Goal: Task Accomplishment & Management: Manage account settings

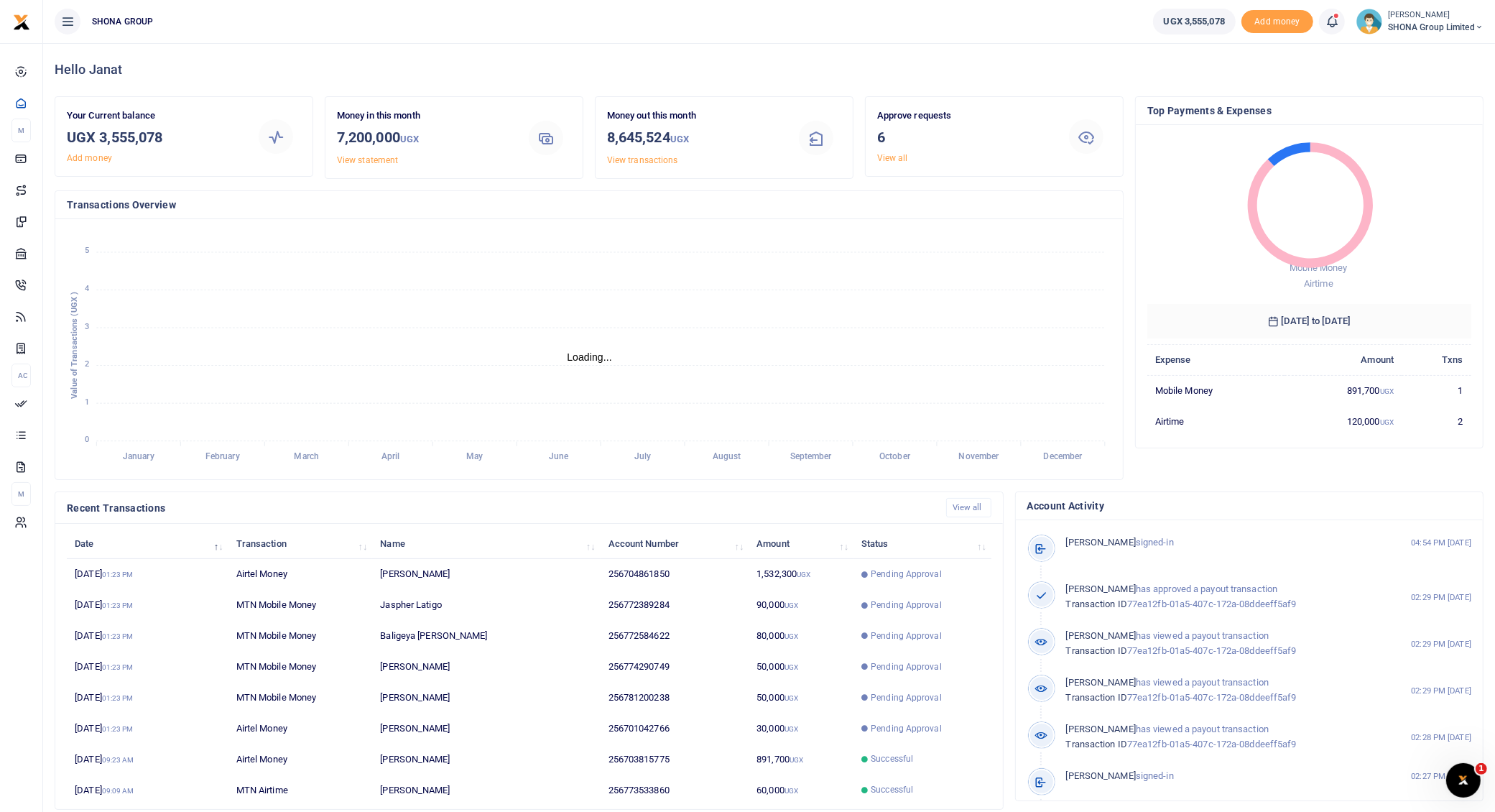
scroll to position [15, 15]
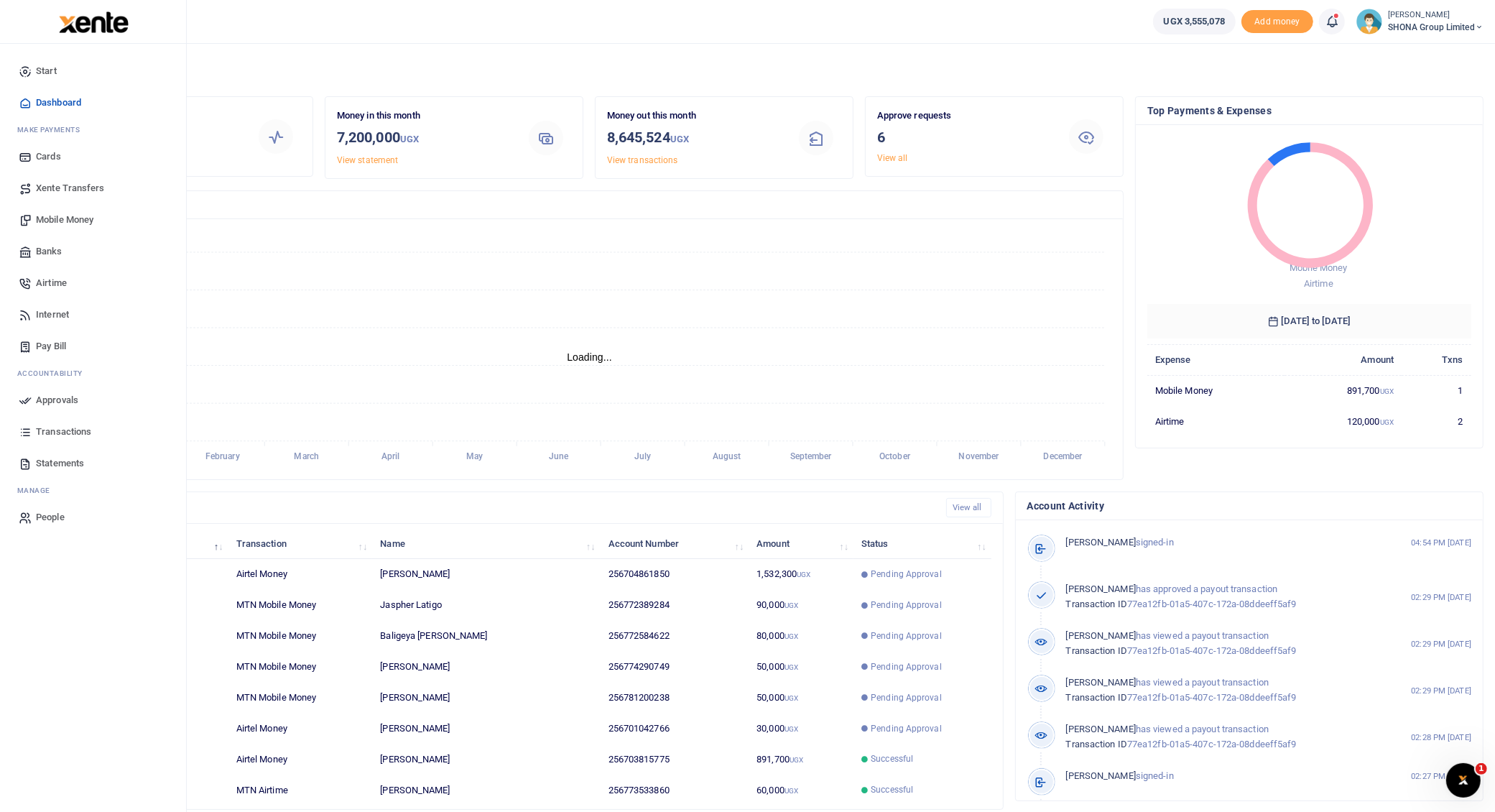
click at [66, 432] on span "Transactions" at bounding box center [63, 432] width 55 height 15
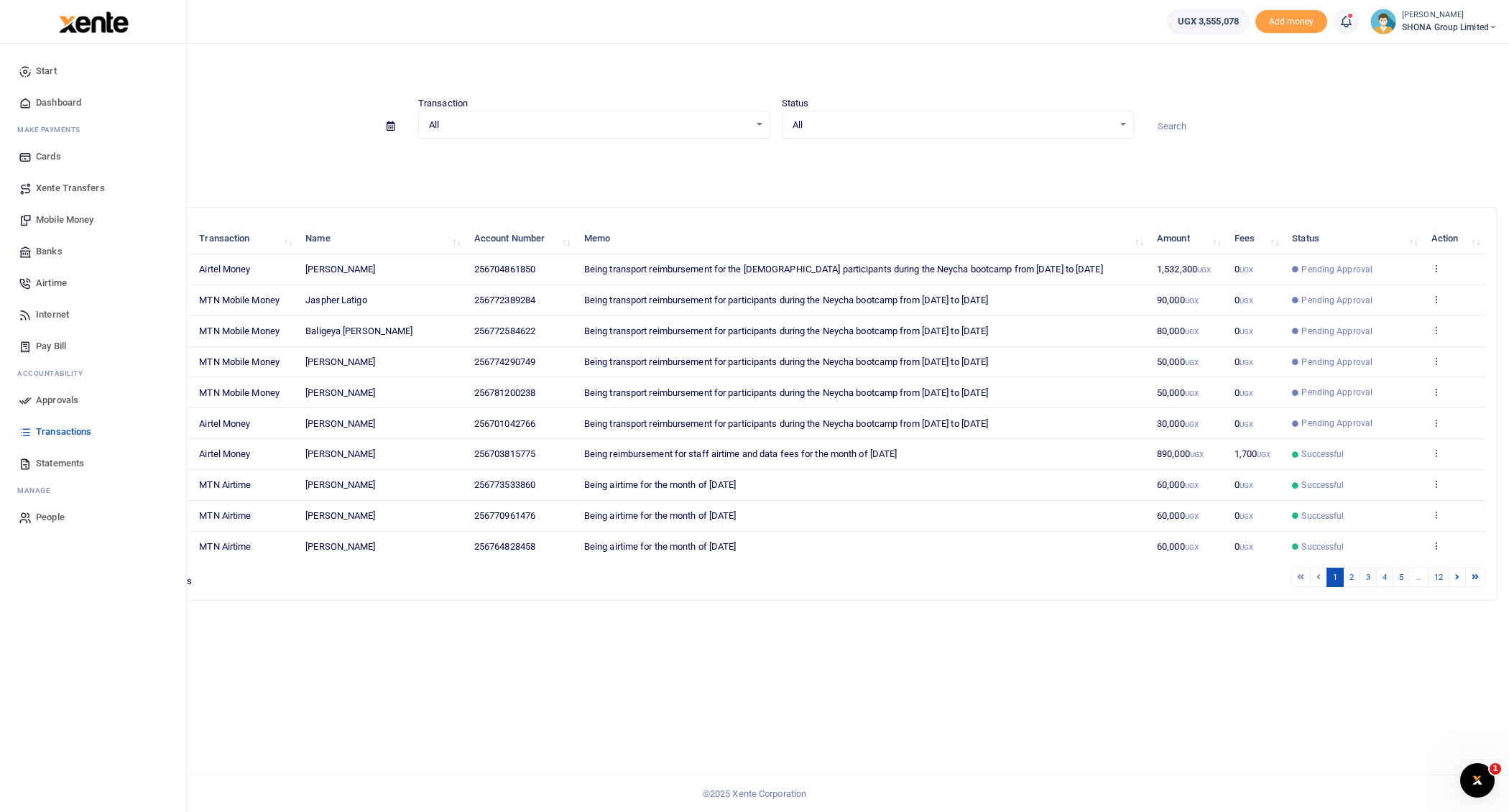
click at [55, 398] on span "Approvals" at bounding box center [56, 400] width 42 height 15
click at [52, 394] on span "Approvals" at bounding box center [56, 400] width 42 height 15
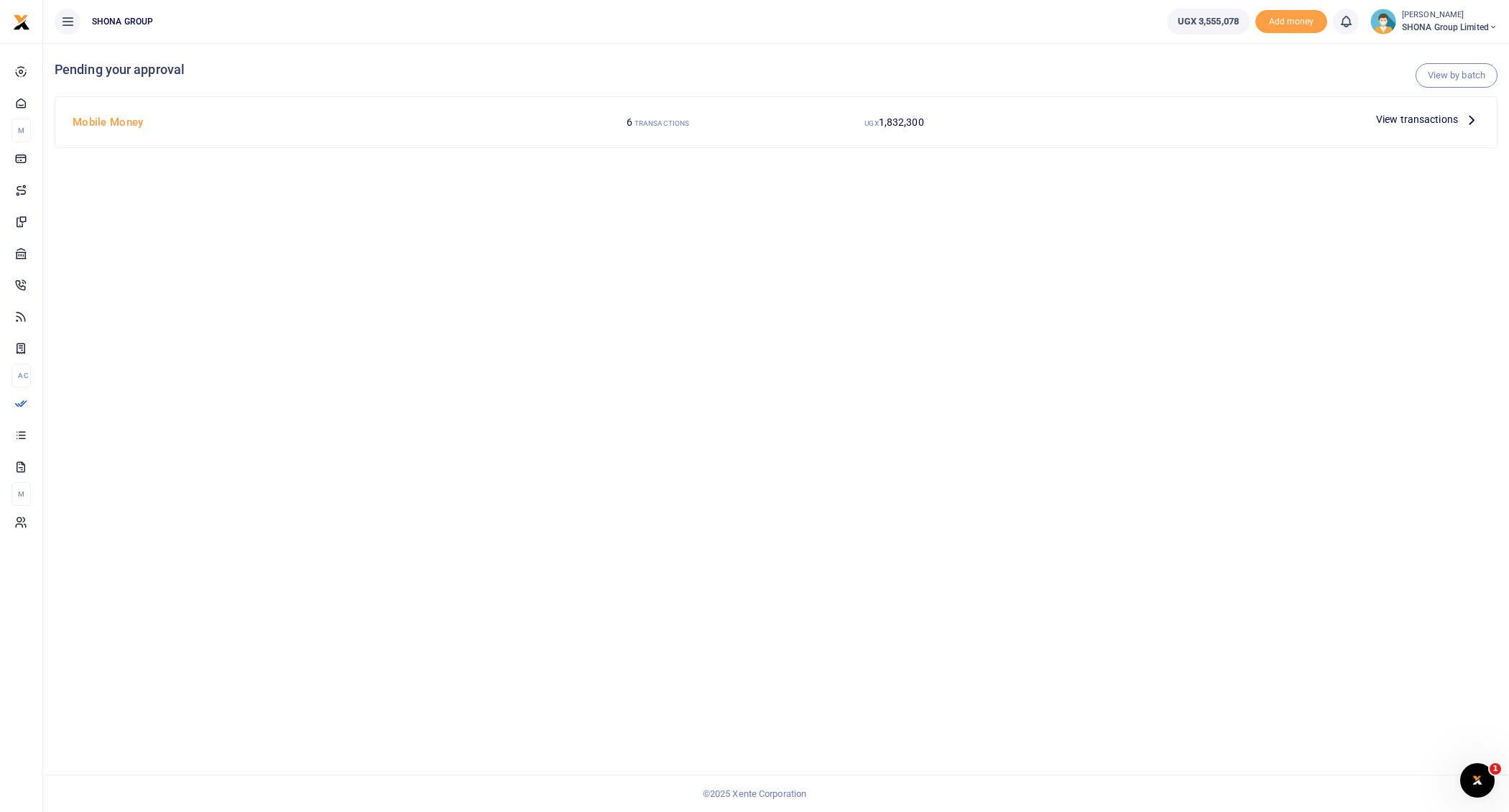
click at [1470, 117] on icon at bounding box center [1471, 119] width 16 height 16
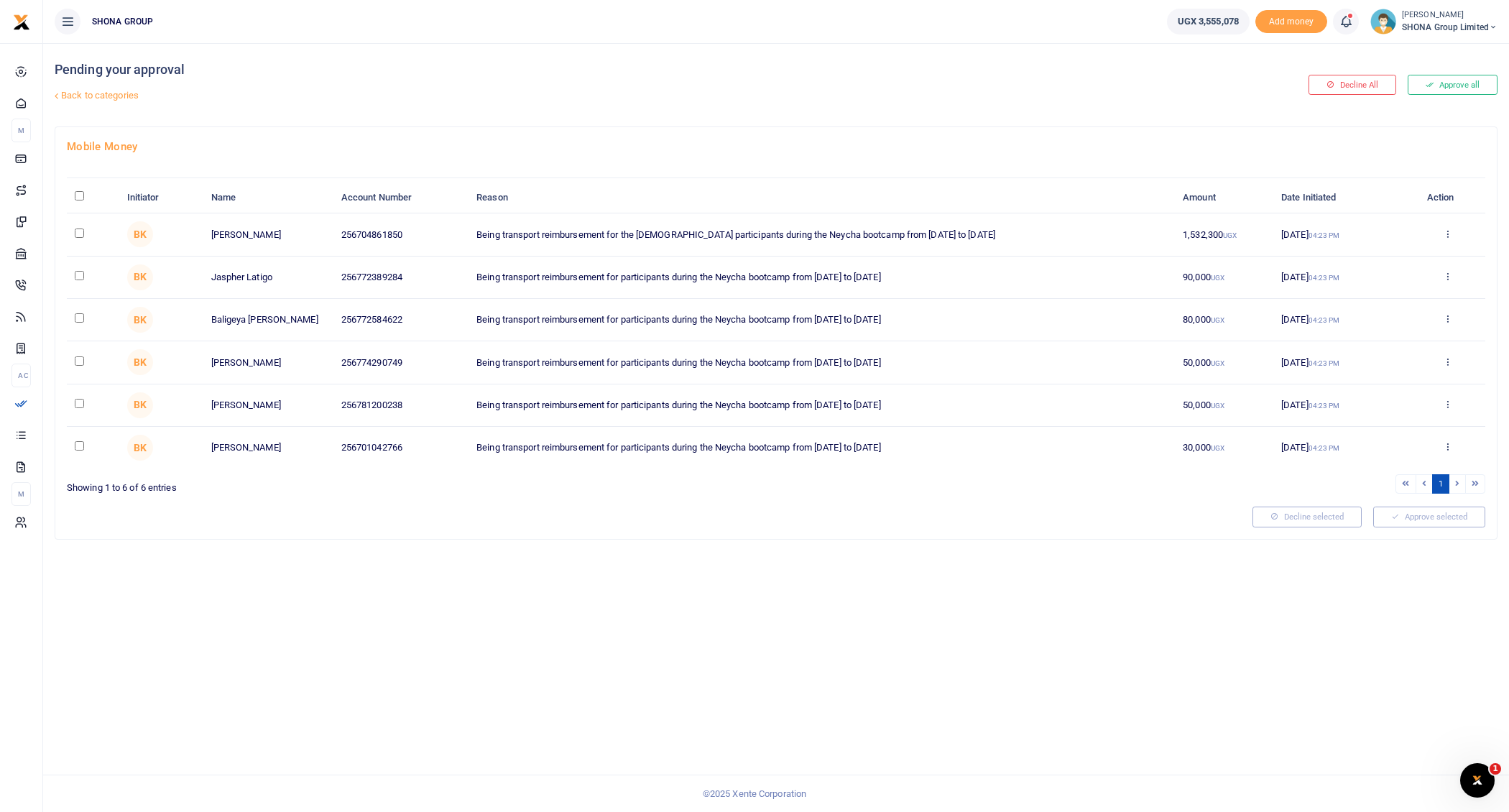
click at [78, 193] on input "\a \a : activate to sort column descending" at bounding box center [79, 195] width 10 height 10
checkbox input "true"
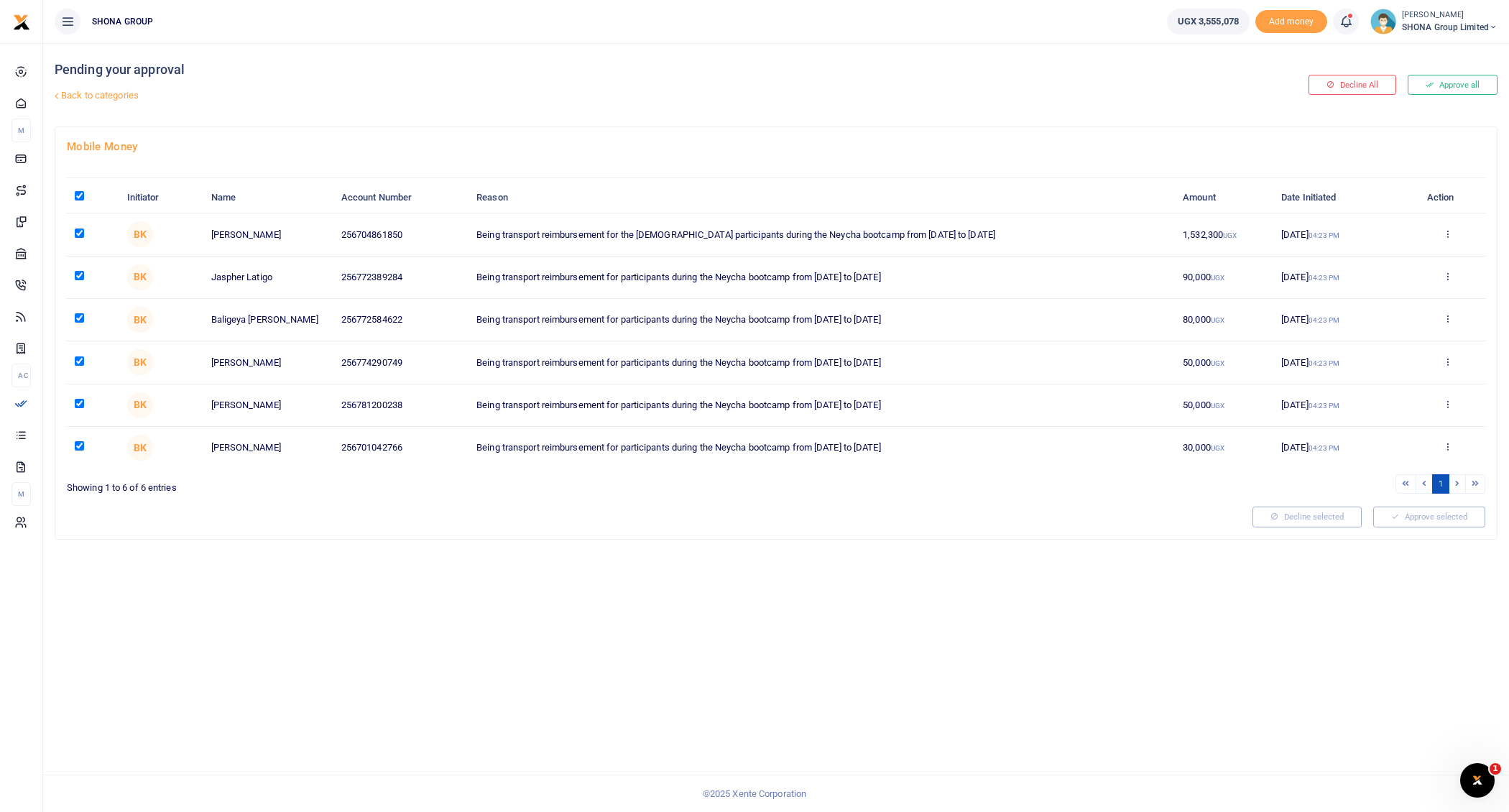
checkbox input "true"
click at [1402, 510] on button "Approve selected (6)" at bounding box center [1423, 516] width 122 height 20
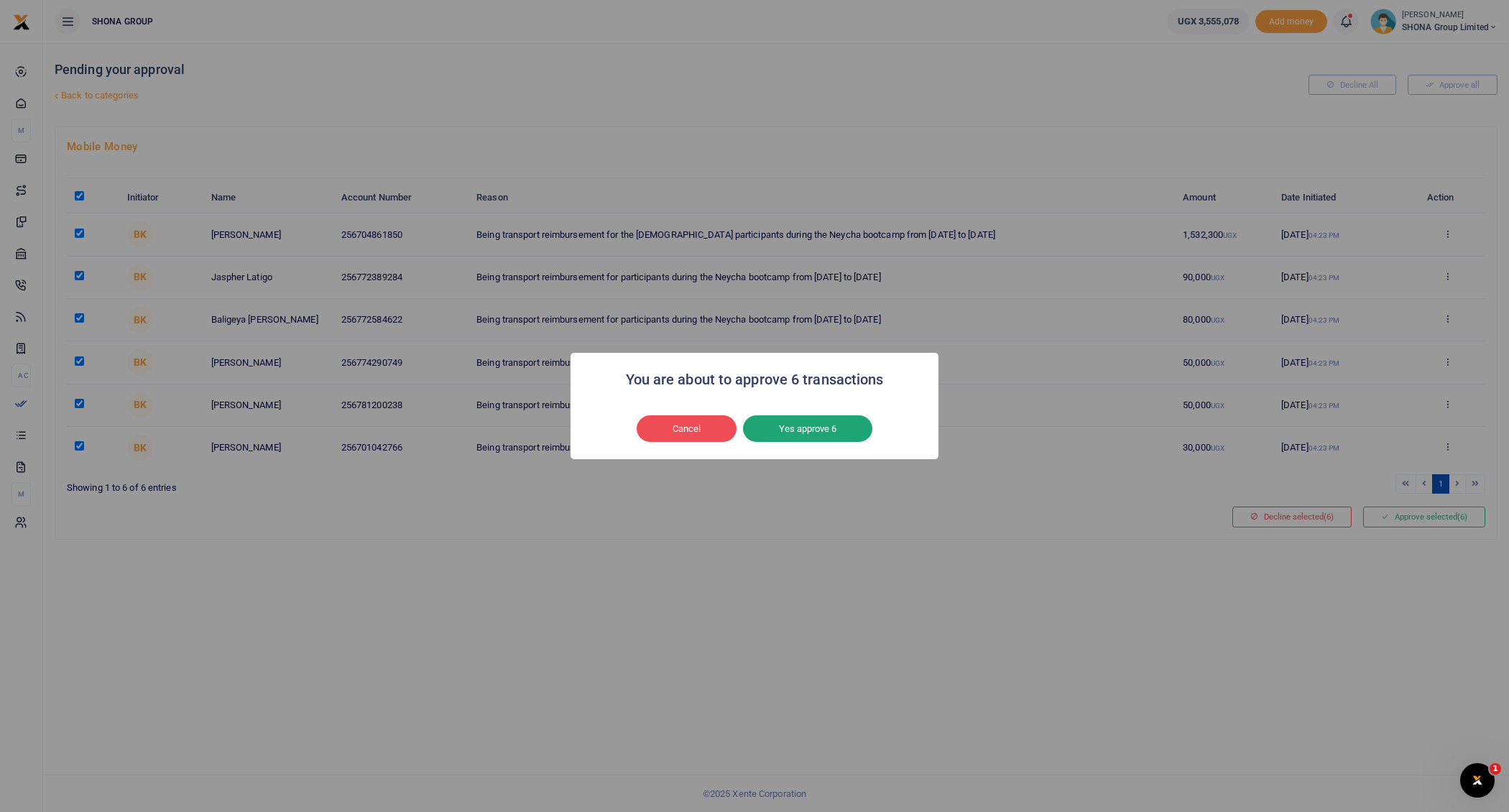
click at [815, 426] on button "Yes approve 6" at bounding box center [807, 428] width 129 height 27
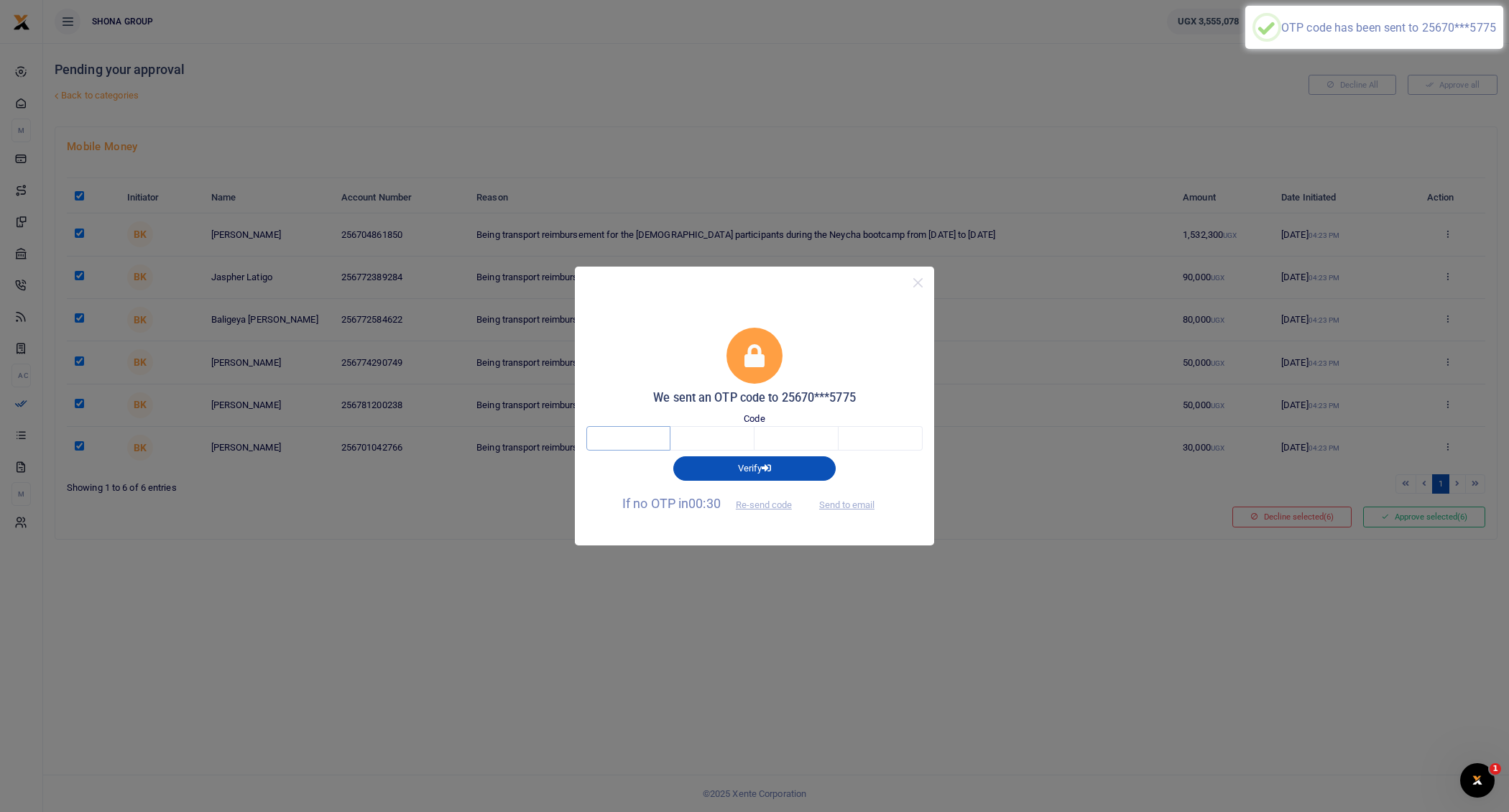
click at [644, 438] on input "text" at bounding box center [628, 438] width 84 height 24
type input "7"
type input "6"
type input "0"
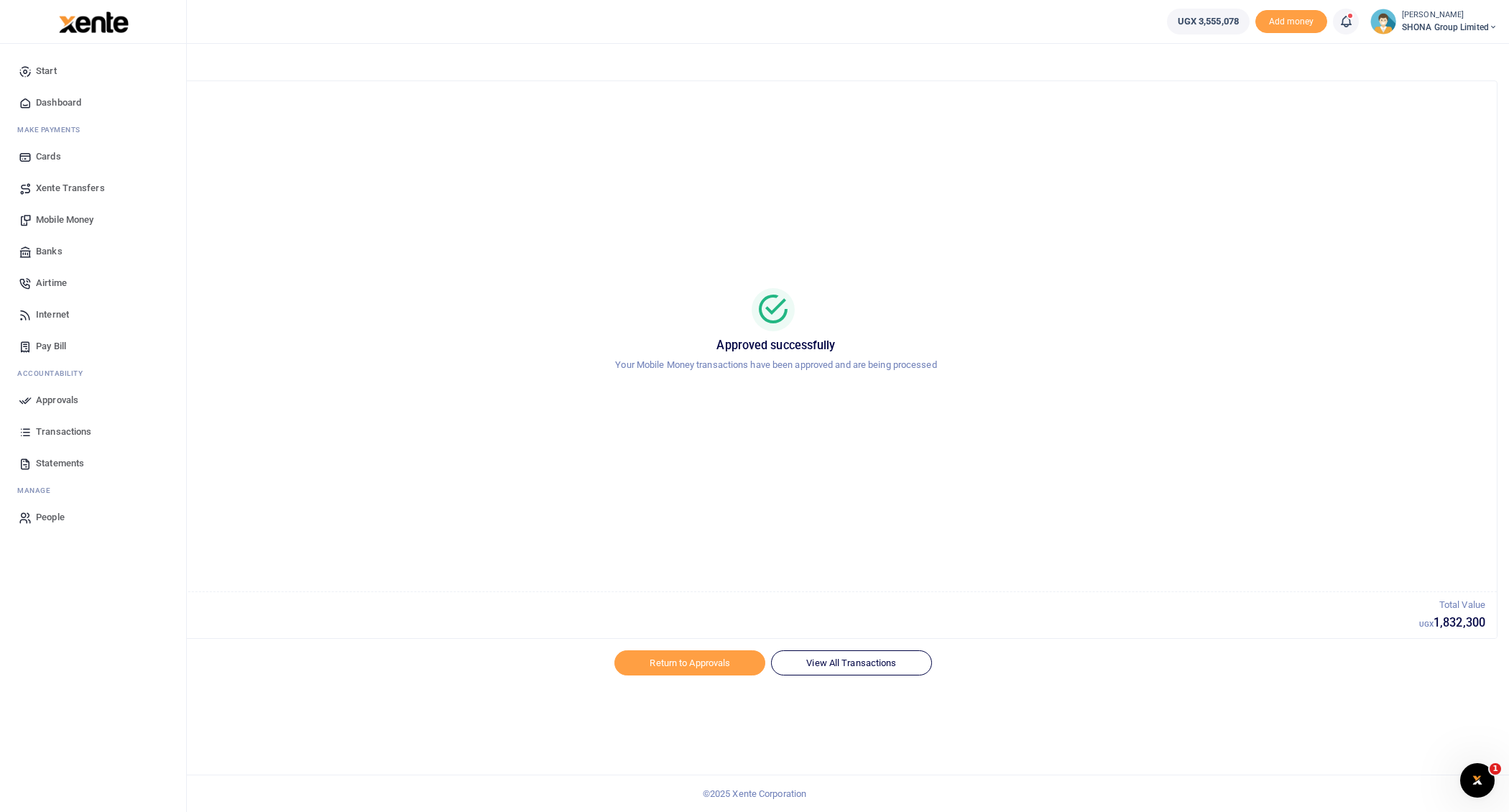
click at [37, 399] on span "Approvals" at bounding box center [56, 400] width 42 height 15
click at [61, 428] on span "Transactions" at bounding box center [63, 432] width 55 height 15
